Goal: Information Seeking & Learning: Learn about a topic

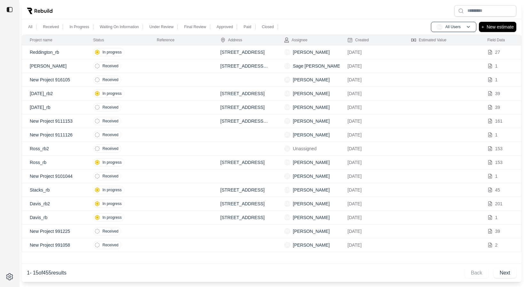
click at [152, 56] on td at bounding box center [181, 52] width 64 height 14
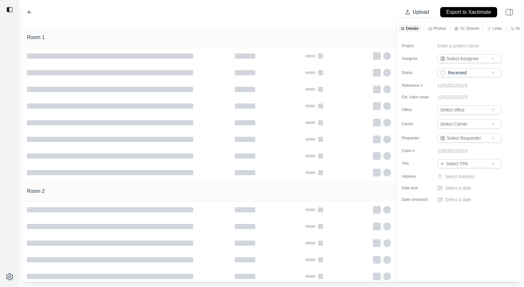
type input "**********"
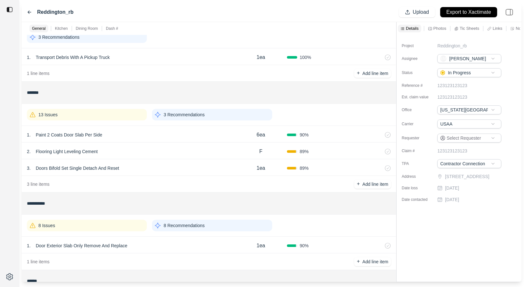
click at [201, 224] on p "8 Recommendations" at bounding box center [184, 225] width 41 height 6
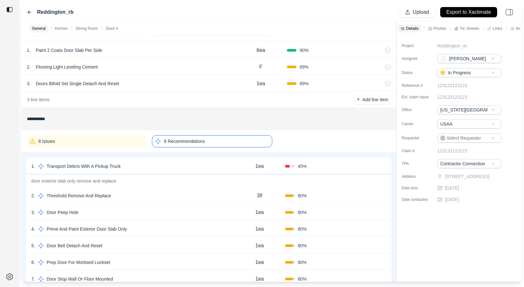
scroll to position [121, 0]
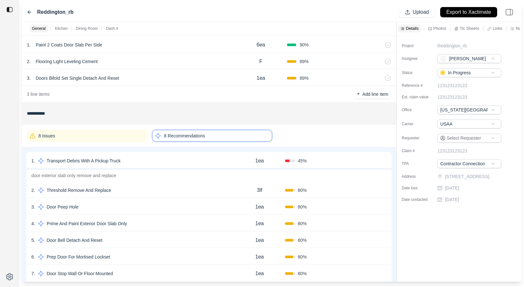
click at [151, 162] on div "1 . Transport Debris With A Pickup Truck" at bounding box center [132, 160] width 203 height 9
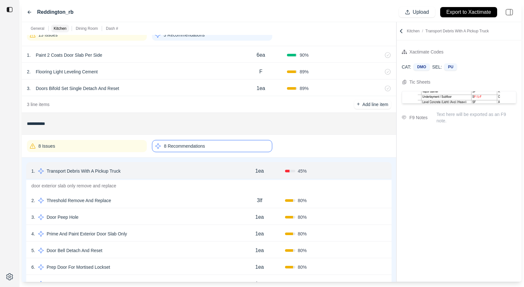
scroll to position [0, 0]
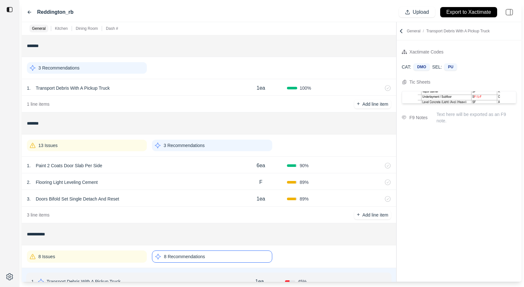
click at [139, 90] on div "1 . Transport Debris With A Pickup Truck" at bounding box center [131, 88] width 208 height 9
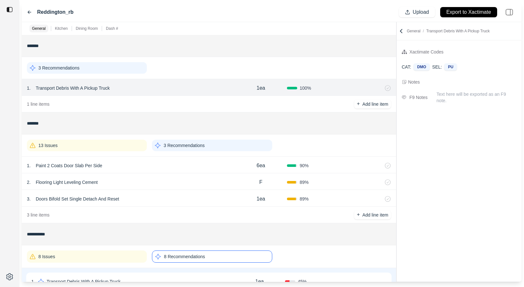
click at [206, 145] on div "3 Recommendations" at bounding box center [212, 146] width 120 height 12
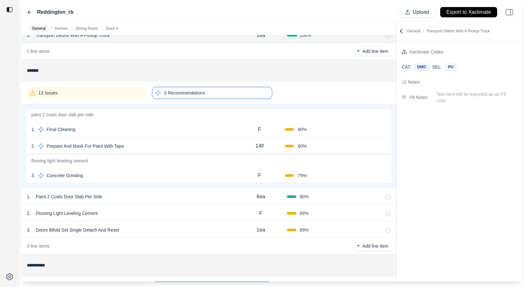
scroll to position [42, 0]
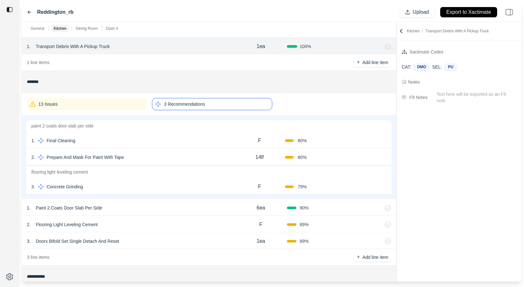
click at [229, 106] on div "3 Recommendations" at bounding box center [212, 104] width 120 height 12
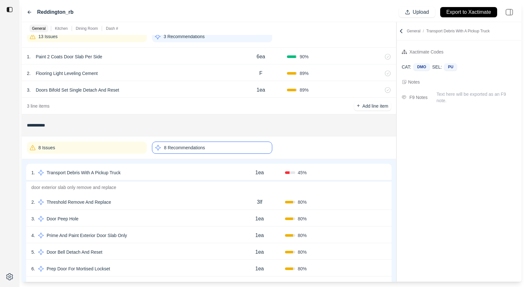
scroll to position [191, 0]
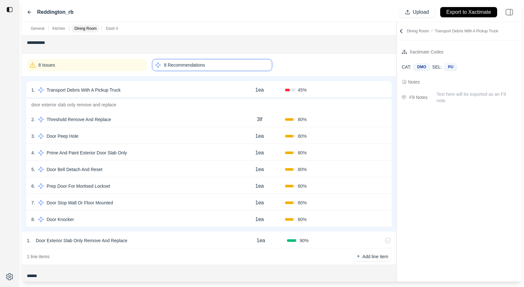
click at [141, 87] on div "1 . Transport Debris With A Pickup Truck" at bounding box center [132, 89] width 203 height 9
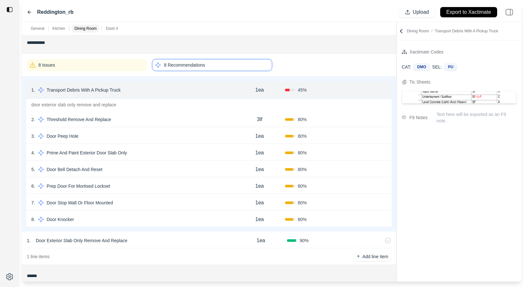
scroll to position [177, 0]
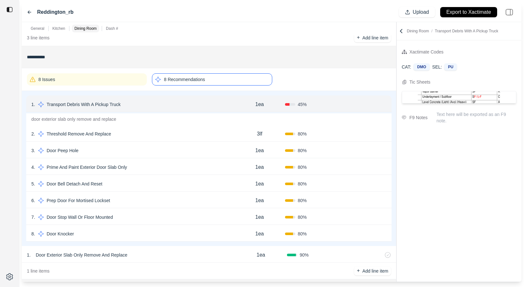
click at [267, 76] on div "8 Recommendations" at bounding box center [212, 79] width 120 height 12
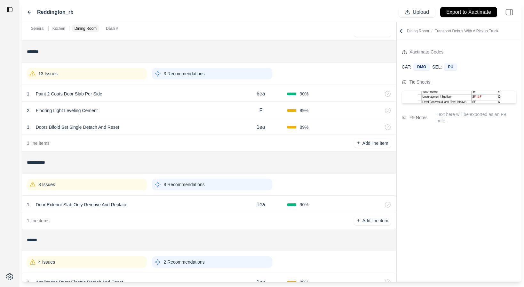
scroll to position [0, 0]
